Goal: Transaction & Acquisition: Purchase product/service

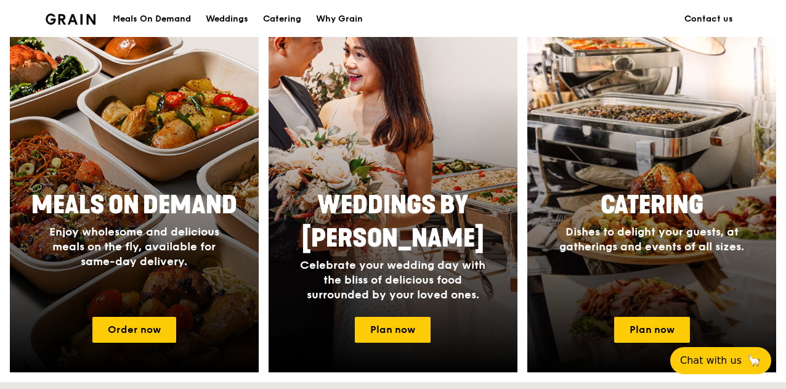
scroll to position [554, 0]
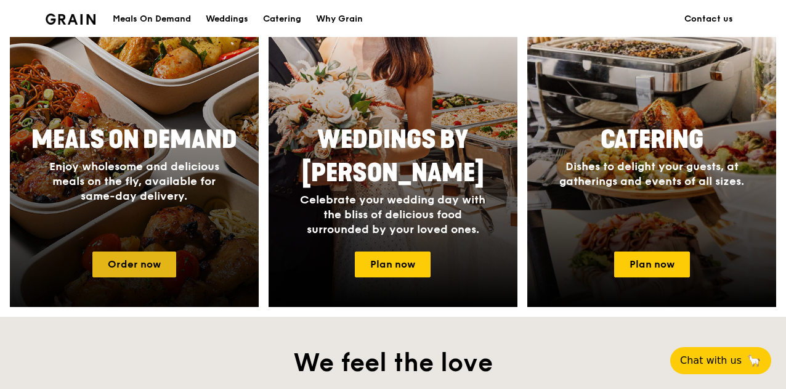
click at [148, 261] on link "Order now" at bounding box center [134, 264] width 84 height 26
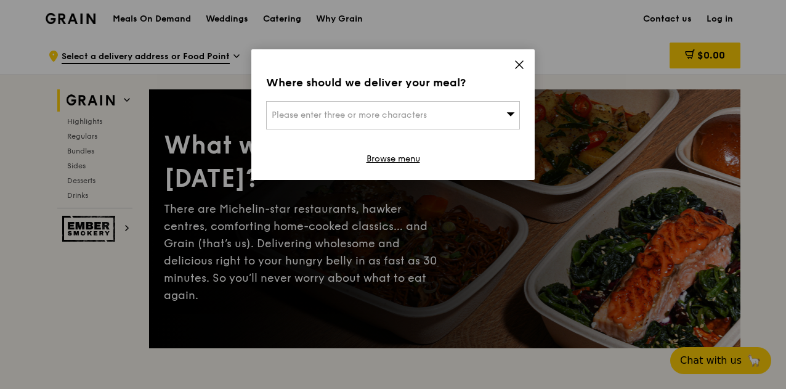
click at [505, 115] on div "Please enter three or more characters" at bounding box center [393, 115] width 254 height 28
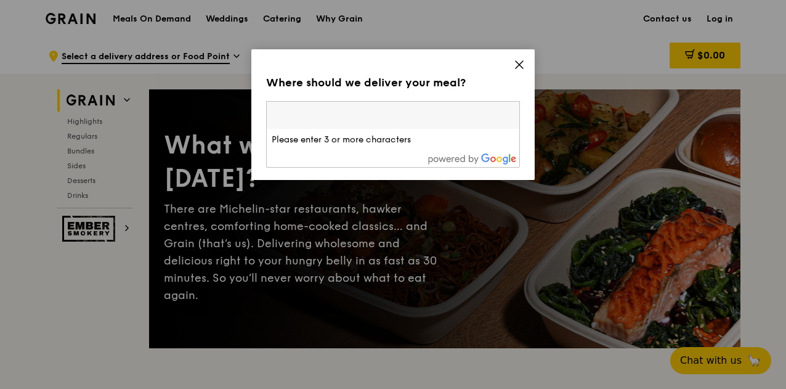
click at [518, 67] on icon at bounding box center [519, 64] width 11 height 11
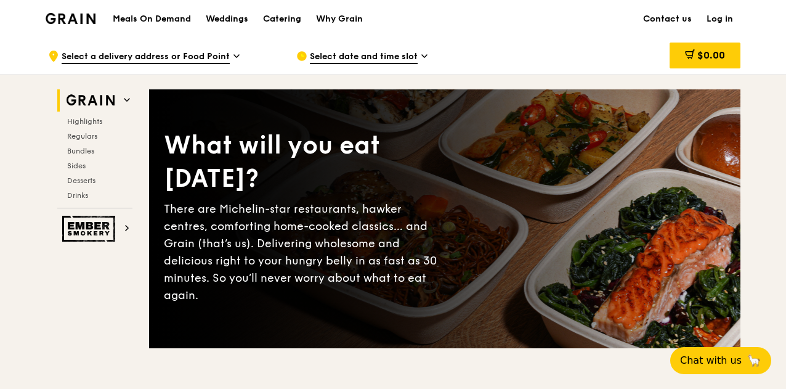
click at [219, 57] on span "Select a delivery address or Food Point" at bounding box center [146, 58] width 168 height 14
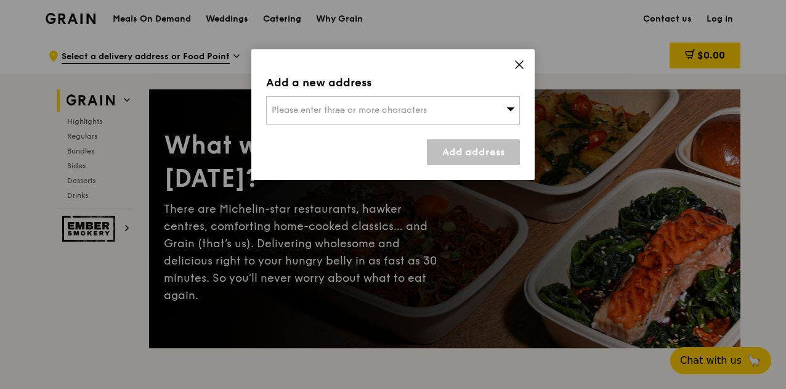
click at [312, 105] on span "Please enter three or more characters" at bounding box center [349, 110] width 155 height 10
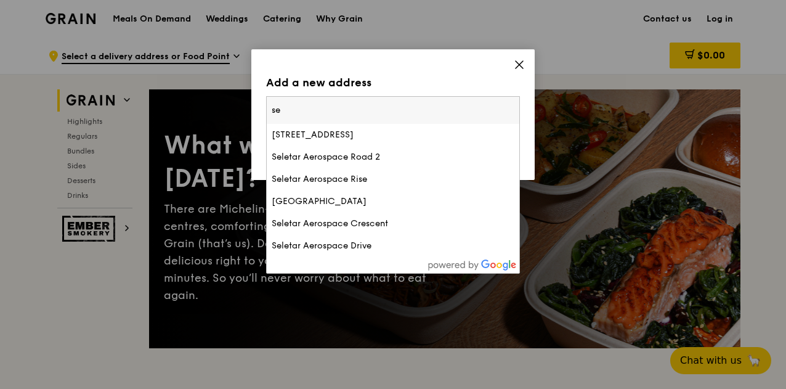
type input "s"
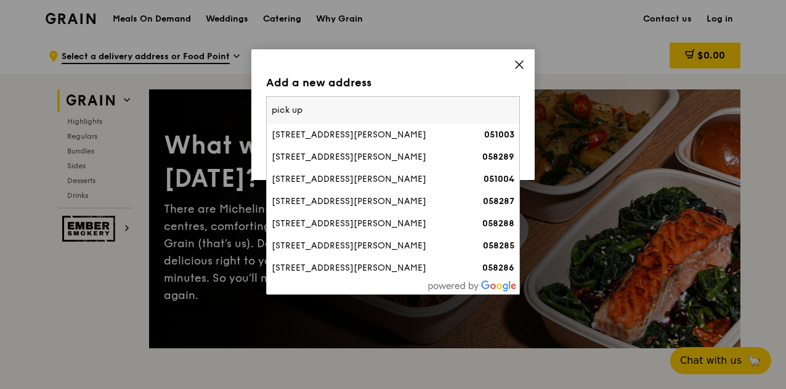
type input "pick up"
click at [523, 65] on icon at bounding box center [519, 64] width 11 height 11
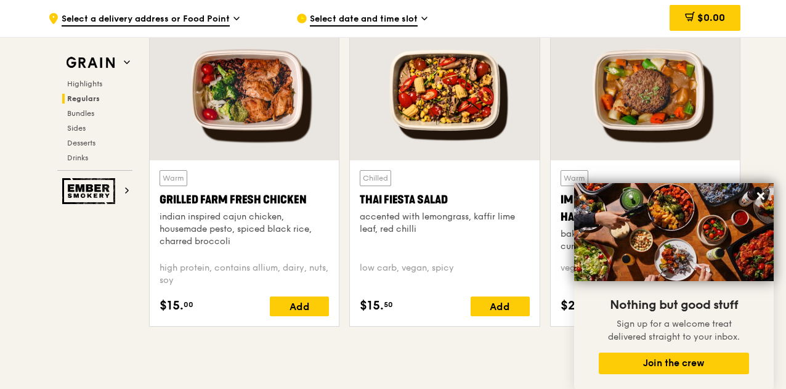
scroll to position [1355, 0]
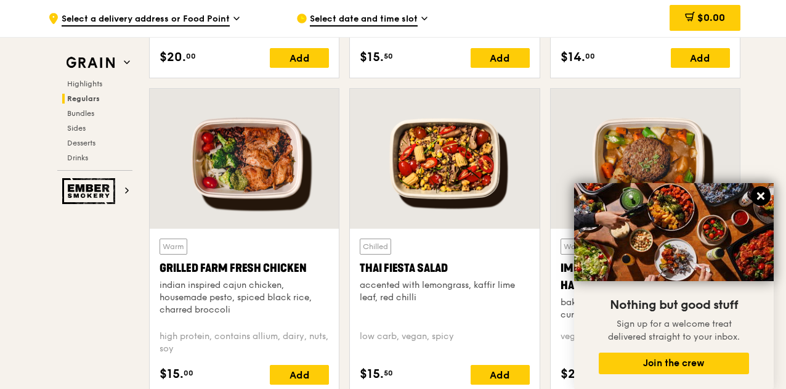
click at [761, 195] on icon at bounding box center [760, 195] width 7 height 7
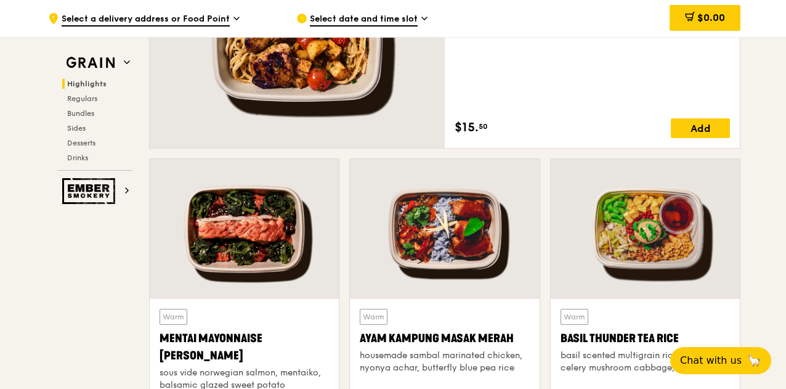
scroll to position [739, 0]
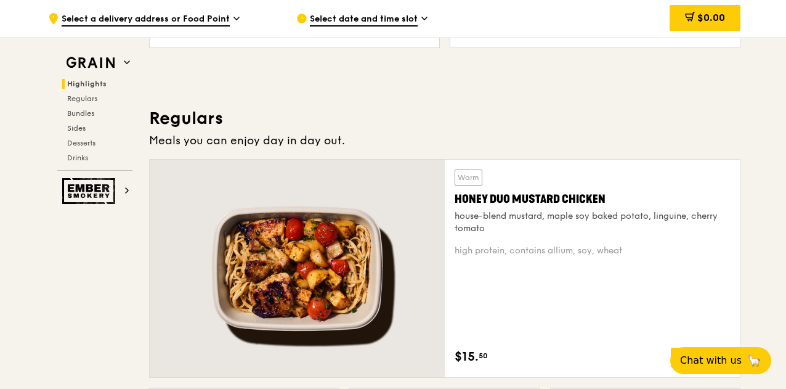
click at [340, 20] on span "Select date and time slot" at bounding box center [364, 20] width 108 height 14
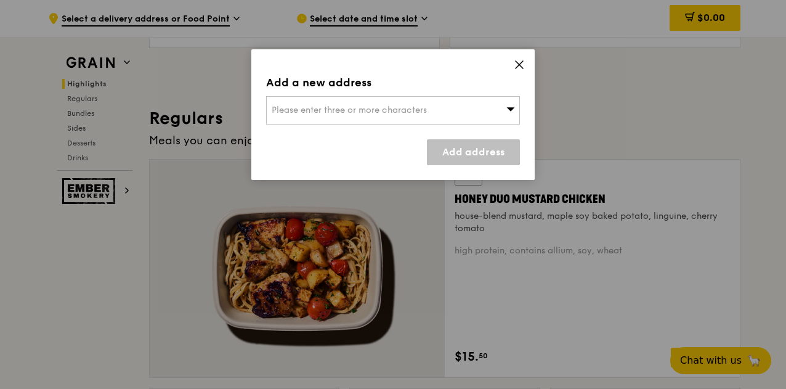
click at [393, 103] on div "Please enter three or more characters" at bounding box center [393, 110] width 254 height 28
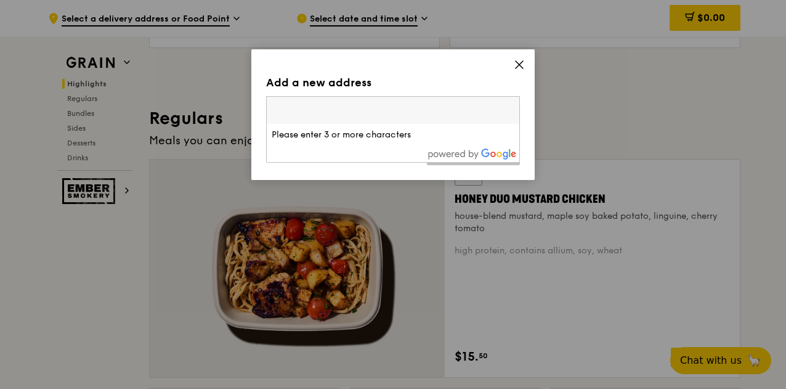
click at [521, 65] on icon at bounding box center [519, 64] width 11 height 11
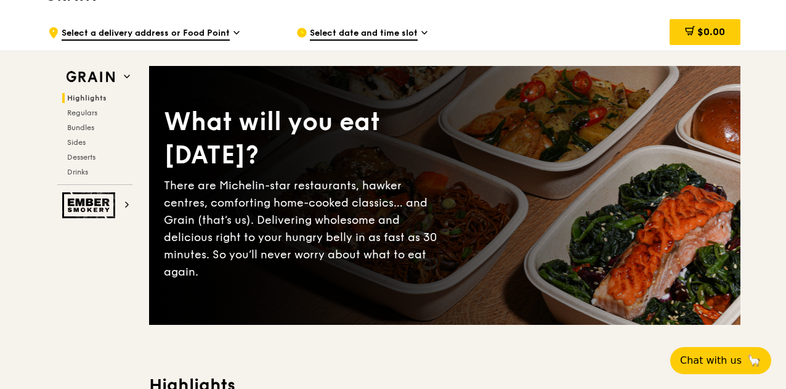
scroll to position [0, 0]
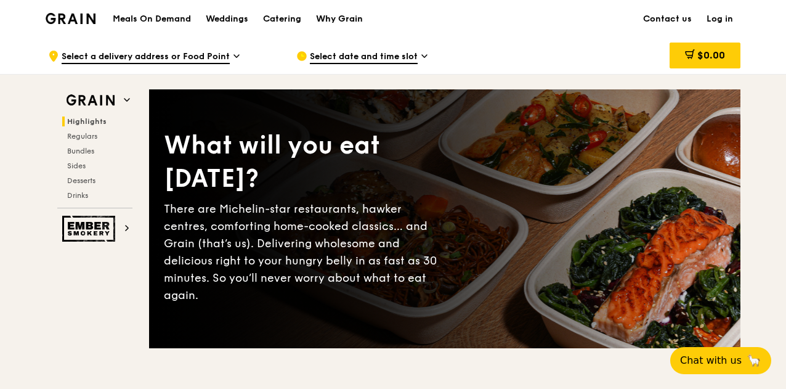
click at [336, 16] on div "Why Grain" at bounding box center [339, 19] width 47 height 37
